Goal: Task Accomplishment & Management: Use online tool/utility

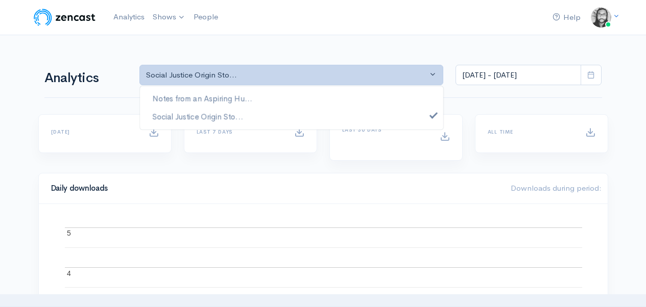
select select "14701"
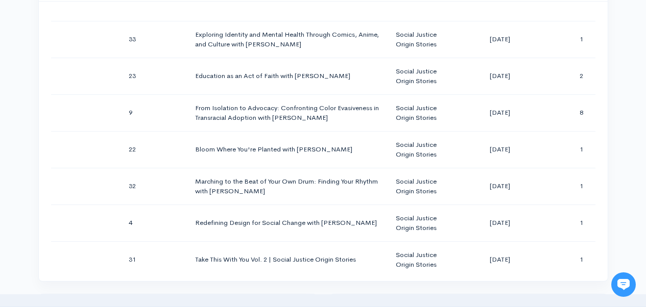
scroll to position [614, 0]
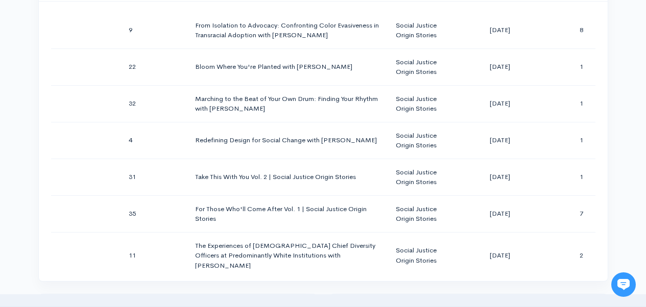
click at [607, 143] on div "Season Number Episode Number Episode Title Podcast Title Publication Date Downl…" at bounding box center [323, 142] width 568 height 280
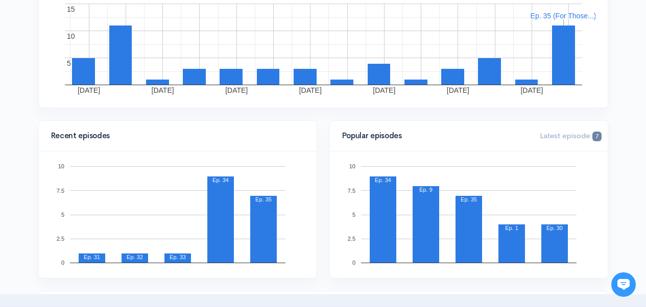
scroll to position [0, 0]
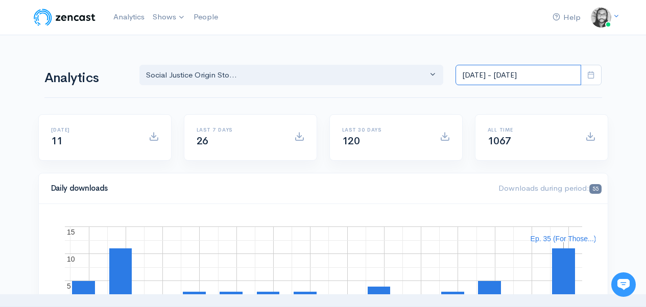
click at [540, 75] on input "[DATE] - [DATE]" at bounding box center [518, 75] width 126 height 21
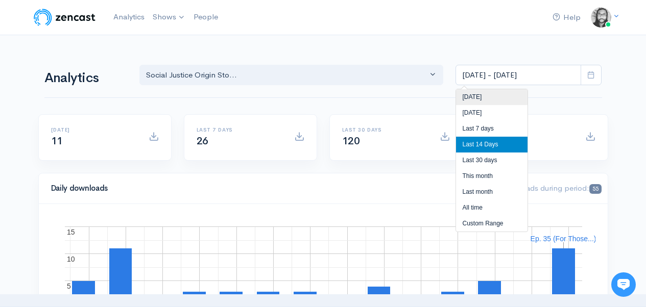
click at [518, 98] on li "[DATE]" at bounding box center [491, 97] width 71 height 16
type input "[DATE] - [DATE]"
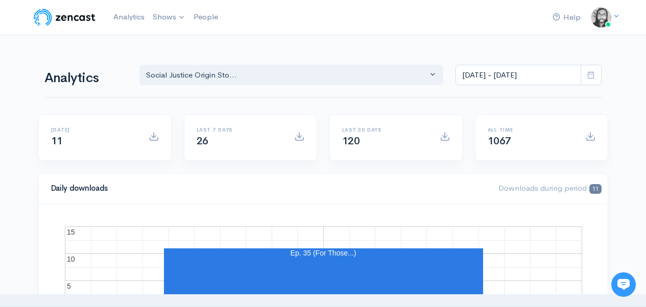
click at [425, 49] on div "Analytics Notes from an Aspiring Hu... Social Justice Origin Sto... Social Just…" at bounding box center [322, 73] width 557 height 49
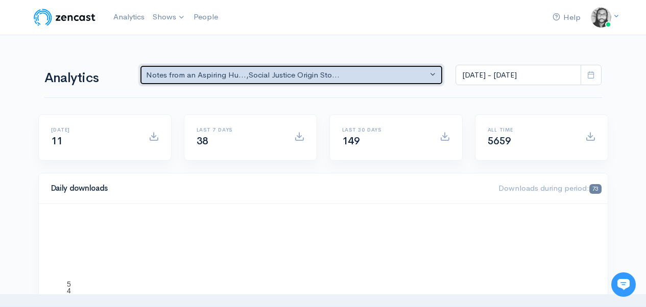
click at [156, 72] on div "Notes from an Aspiring Hu... , Social Justice Origin Sto..." at bounding box center [287, 75] width 282 height 12
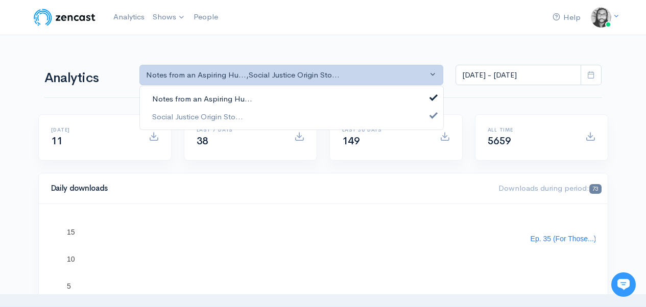
click at [167, 93] on span "Notes from an Aspiring Hu..." at bounding box center [202, 99] width 100 height 12
select select "14701"
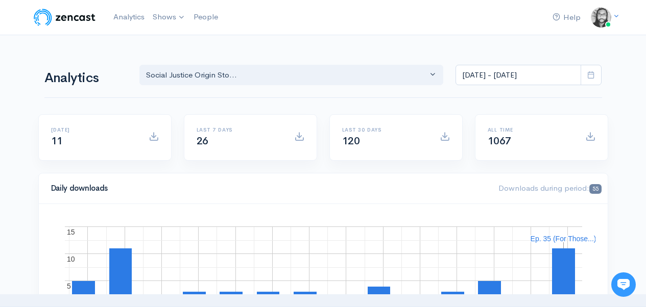
click at [256, 59] on div "Analytics Notes from an Aspiring Hu... Social Justice Origin Sto... Social Just…" at bounding box center [322, 73] width 557 height 49
